Goal: Transaction & Acquisition: Purchase product/service

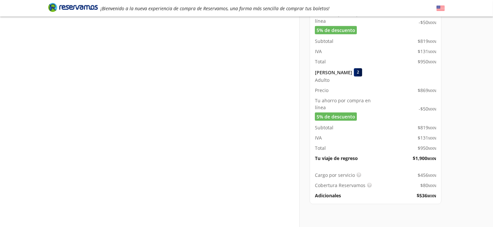
scroll to position [408, 0]
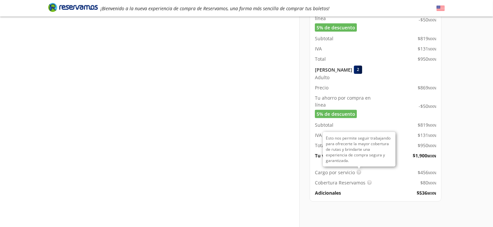
click at [360, 170] on img at bounding box center [359, 172] width 5 height 5
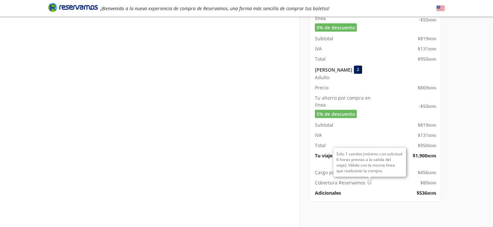
click at [368, 181] on img at bounding box center [369, 183] width 5 height 5
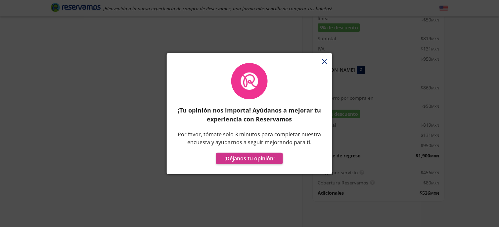
click at [328, 61] on div "¡Tu opinión nos importa! Ayúdanos a mejorar tu experiencia con Reservamos Por f…" at bounding box center [249, 117] width 165 height 115
click at [324, 62] on div "¡Tu opinión nos importa! Ayúdanos a mejorar tu experiencia con Reservamos Por f…" at bounding box center [249, 117] width 165 height 115
click at [325, 60] on div "¡Tu opinión nos importa! Ayúdanos a mejorar tu experiencia con Reservamos Por f…" at bounding box center [249, 117] width 165 height 115
click at [325, 58] on button "button" at bounding box center [324, 62] width 5 height 8
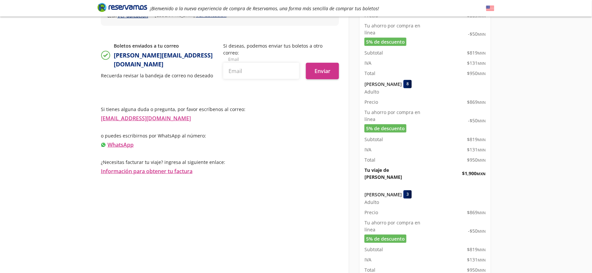
scroll to position [198, 0]
